Goal: Task Accomplishment & Management: Use online tool/utility

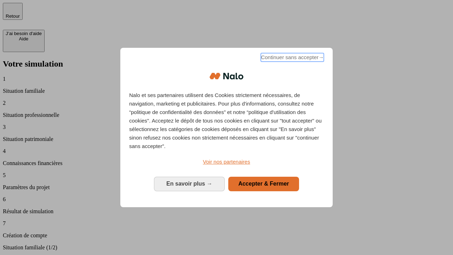
click at [291, 58] on span "Continuer sans accepter →" at bounding box center [292, 57] width 63 height 8
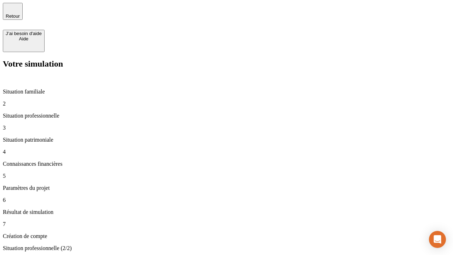
type input "30 000"
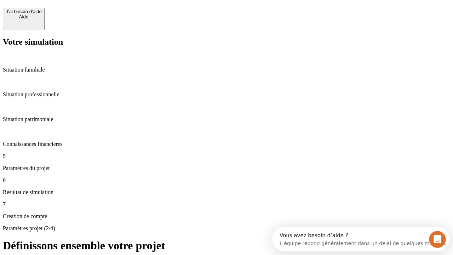
scroll to position [13, 0]
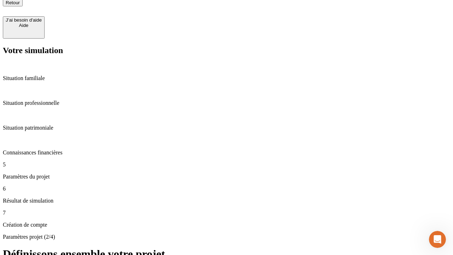
type input "25"
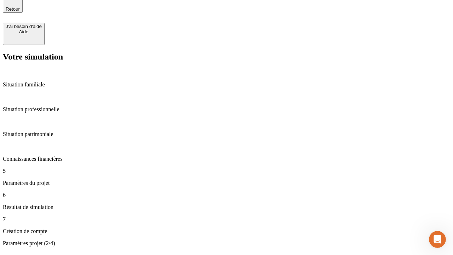
type input "64"
type input "1 000"
type input "640"
